Goal: Use online tool/utility: Utilize a website feature to perform a specific function

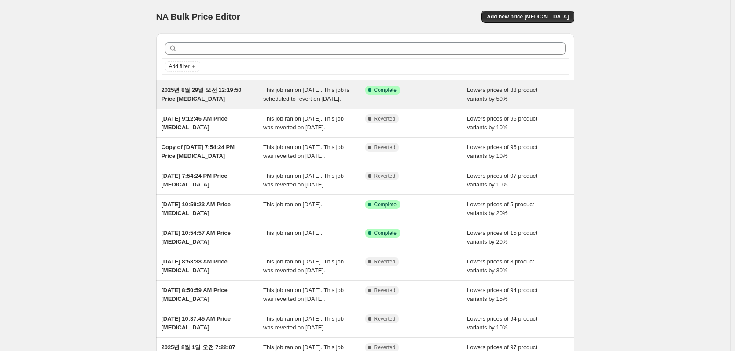
click at [428, 101] on div "Success Complete Complete" at bounding box center [416, 95] width 102 height 18
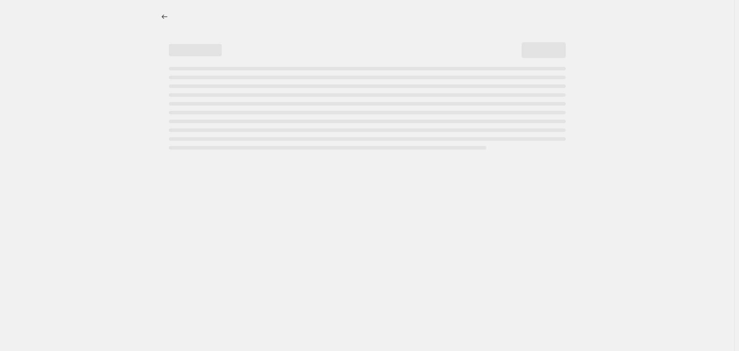
select select "percentage"
select select "collection"
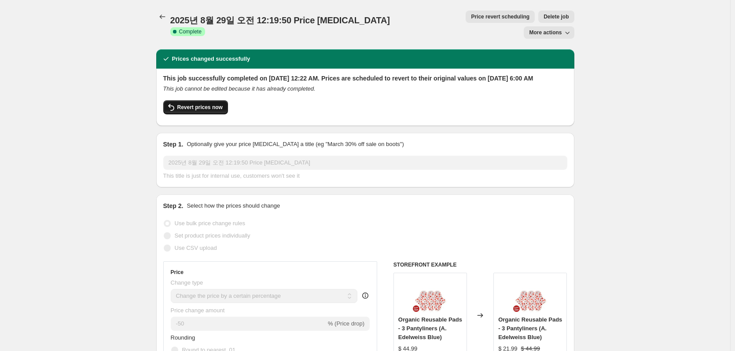
click at [207, 104] on span "Revert prices now" at bounding box center [199, 107] width 45 height 7
checkbox input "false"
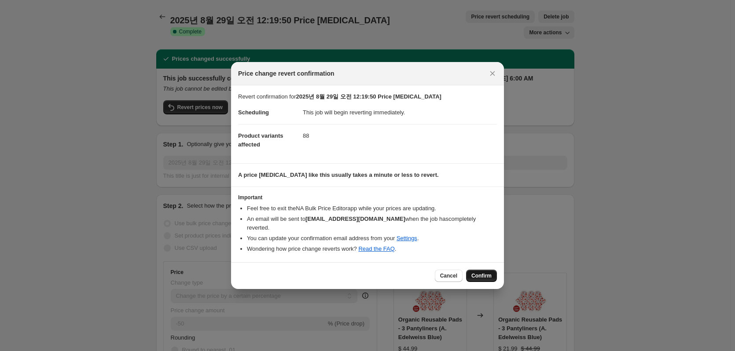
click at [486, 275] on button "Confirm" at bounding box center [481, 276] width 31 height 12
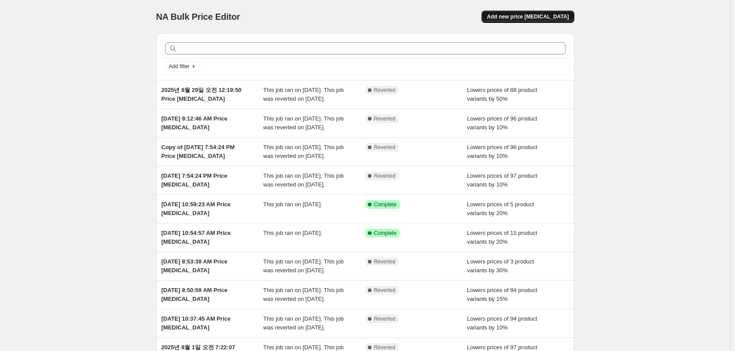
click at [518, 18] on span "Add new price [MEDICAL_DATA]" at bounding box center [528, 16] width 82 height 7
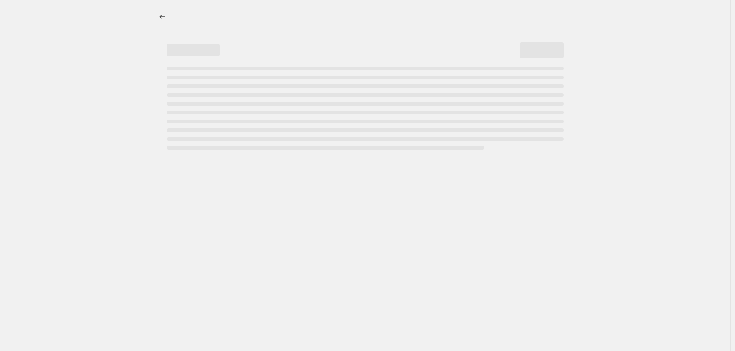
select select "percentage"
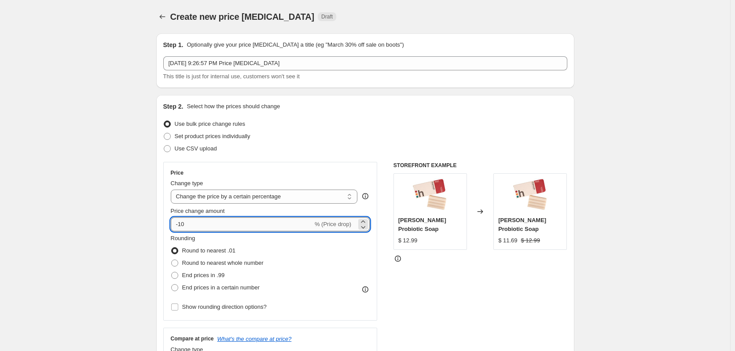
click at [206, 218] on input "-10" at bounding box center [242, 224] width 142 height 14
type input "-15"
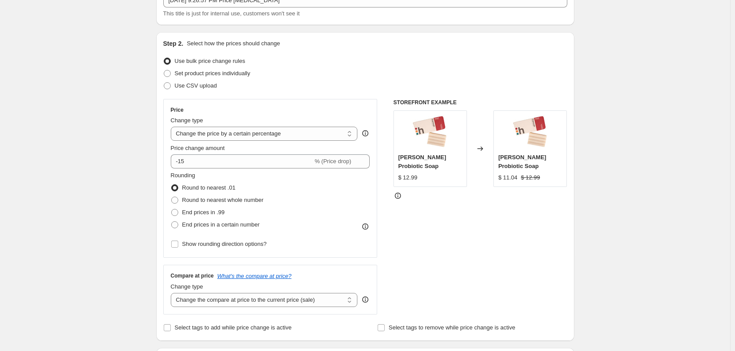
scroll to position [132, 0]
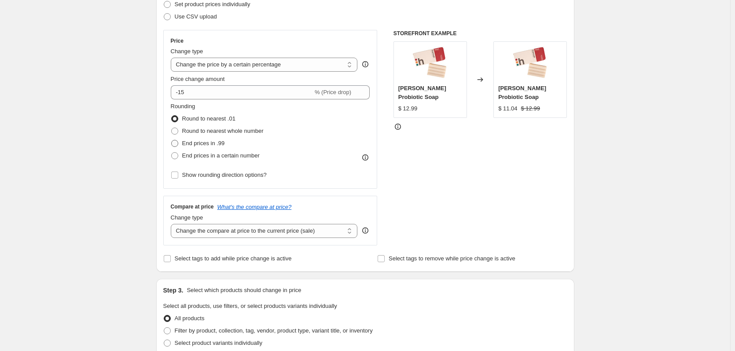
click at [214, 145] on span "End prices in .99" at bounding box center [203, 143] width 43 height 7
click at [172, 140] on input "End prices in .99" at bounding box center [171, 140] width 0 height 0
radio input "true"
click at [161, 146] on div "Step 2. Select how the prices should change Use bulk price change rules Set pro…" at bounding box center [365, 117] width 418 height 309
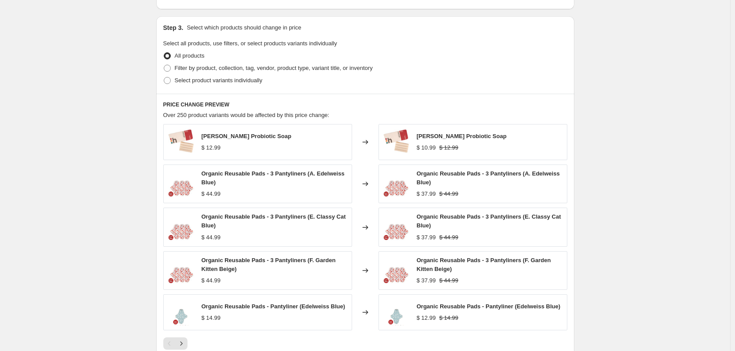
scroll to position [396, 0]
click at [237, 62] on label "Filter by product, collection, tag, vendor, product type, variant title, or inv…" at bounding box center [267, 67] width 209 height 12
click at [164, 63] on input "Filter by product, collection, tag, vendor, product type, variant title, or inv…" at bounding box center [164, 63] width 0 height 0
radio input "true"
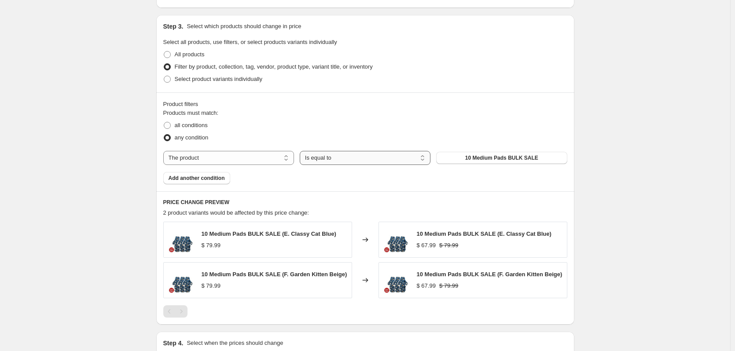
click at [332, 160] on select "Is equal to Is not equal to" at bounding box center [365, 158] width 131 height 14
click at [260, 155] on select "The product The product's collection The product's tag The product's vendor The…" at bounding box center [228, 158] width 131 height 14
select select "collection"
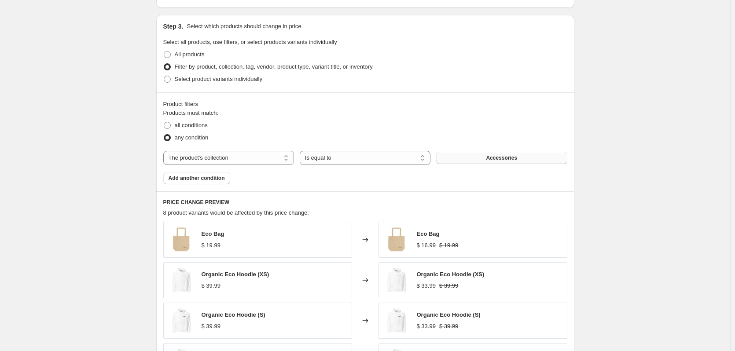
click at [486, 161] on button "Accessories" at bounding box center [501, 158] width 131 height 12
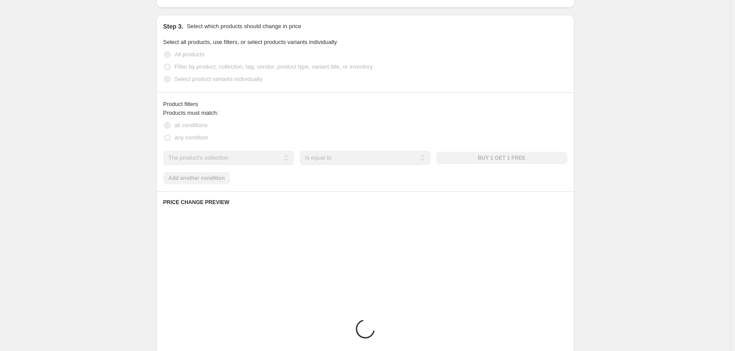
click at [119, 156] on div "Create new price change job. This page is ready Create new price change job Dra…" at bounding box center [365, 93] width 730 height 979
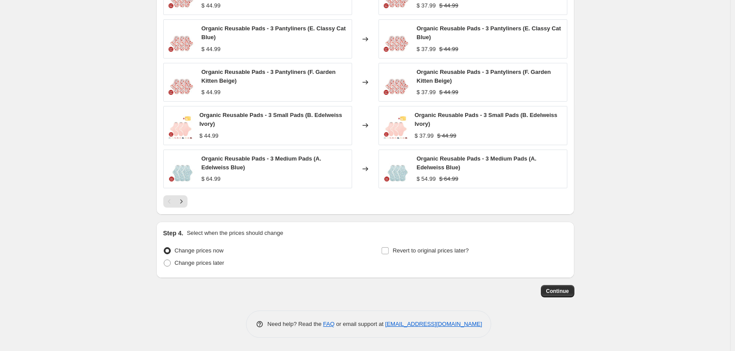
scroll to position [642, 0]
click at [429, 247] on span "Revert to original prices later?" at bounding box center [431, 250] width 76 height 7
click at [389, 247] on input "Revert to original prices later?" at bounding box center [385, 250] width 7 height 7
checkbox input "true"
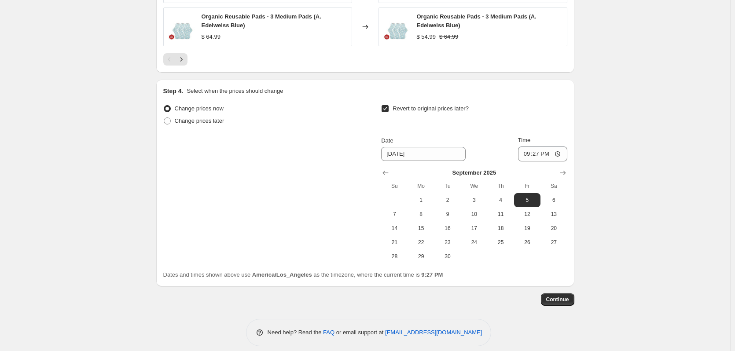
scroll to position [793, 0]
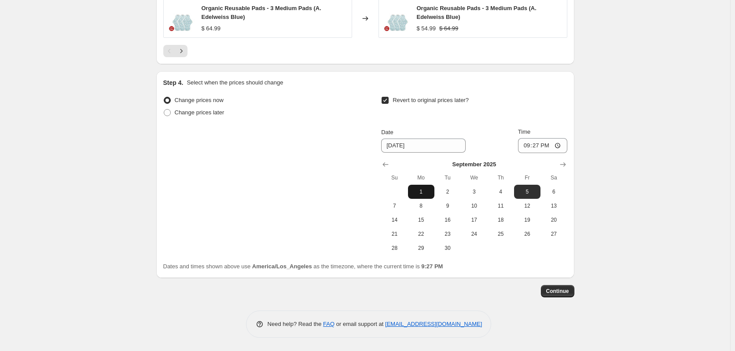
click at [419, 191] on span "1" at bounding box center [421, 191] width 19 height 7
type input "9/1/2025"
click at [528, 147] on input "21:27" at bounding box center [542, 145] width 49 height 15
type input "23:59"
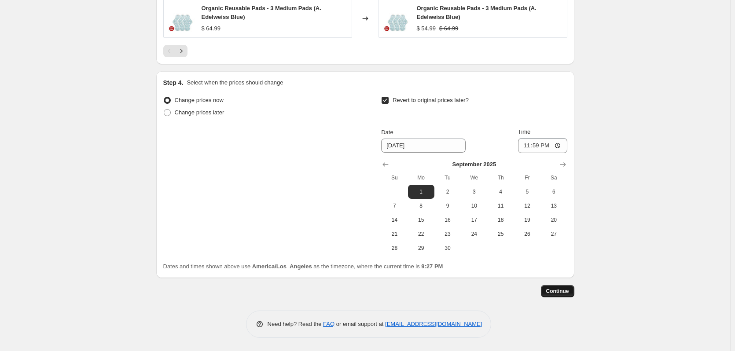
click at [562, 291] on span "Continue" at bounding box center [557, 291] width 23 height 7
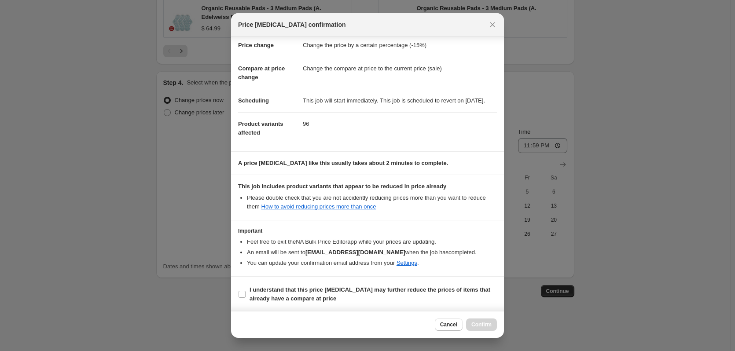
scroll to position [28, 0]
click at [446, 295] on span "I understand that this price change job may further reduce the prices of items …" at bounding box center [373, 294] width 247 height 18
click at [246, 295] on input "I understand that this price change job may further reduce the prices of items …" at bounding box center [242, 293] width 7 height 7
checkbox input "true"
click at [470, 325] on button "Confirm" at bounding box center [481, 325] width 31 height 12
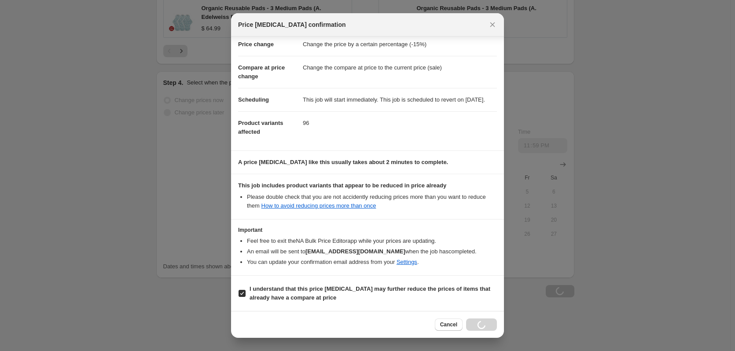
scroll to position [793, 0]
